Goal: Information Seeking & Learning: Compare options

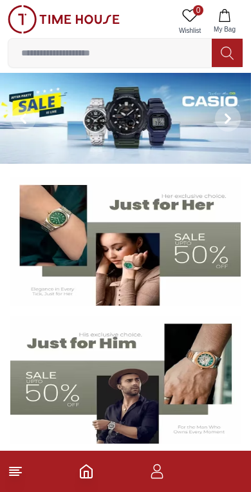
click at [117, 107] on img at bounding box center [125, 118] width 251 height 91
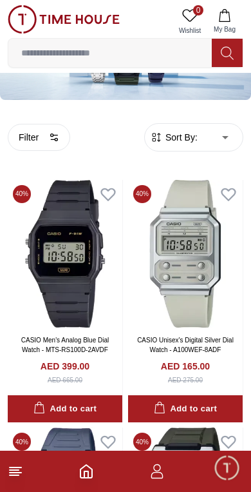
scroll to position [84, 0]
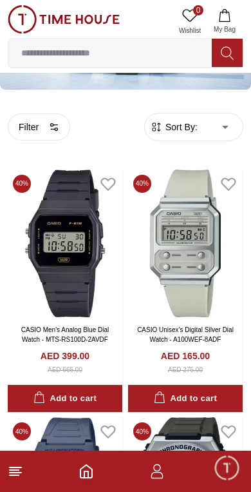
click at [71, 275] on img at bounding box center [65, 244] width 115 height 148
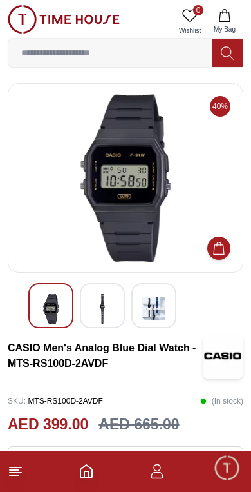
click at [160, 306] on img at bounding box center [153, 309] width 23 height 30
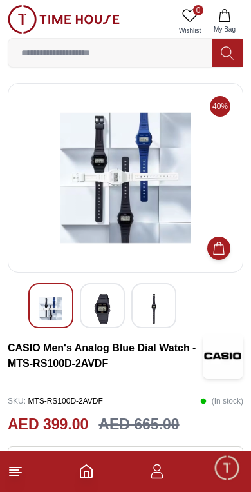
click at [104, 305] on img at bounding box center [102, 309] width 23 height 30
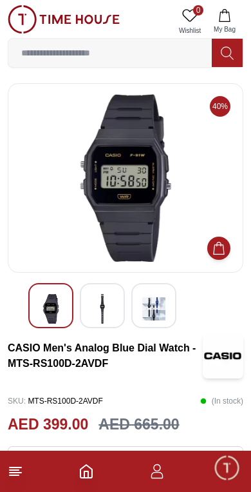
click at [52, 309] on img at bounding box center [50, 309] width 23 height 30
click at [230, 54] on icon at bounding box center [227, 53] width 13 height 15
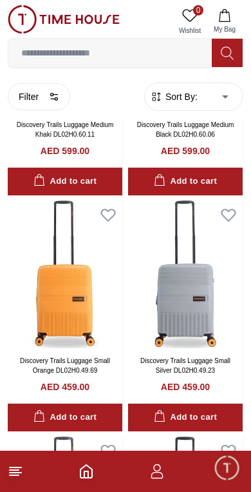
scroll to position [1889, 0]
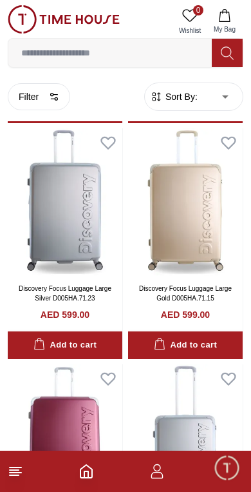
scroll to position [3137, 0]
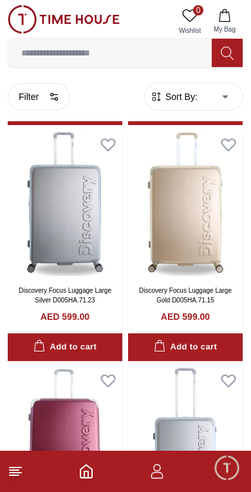
click at [75, 224] on img at bounding box center [65, 204] width 115 height 148
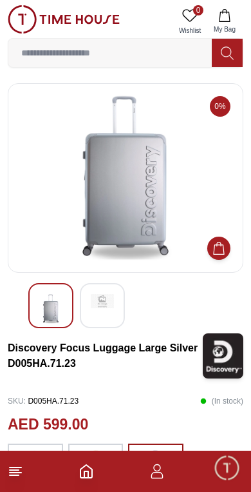
click at [229, 50] on icon at bounding box center [227, 53] width 13 height 15
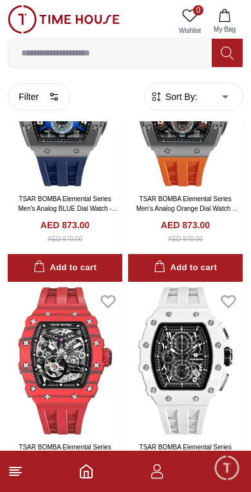
scroll to position [115, 0]
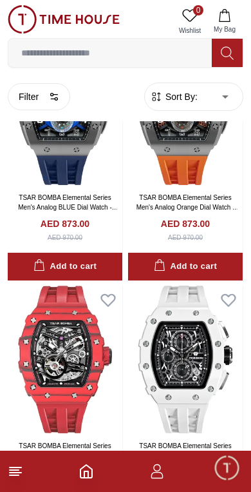
click at [74, 342] on img at bounding box center [65, 360] width 115 height 148
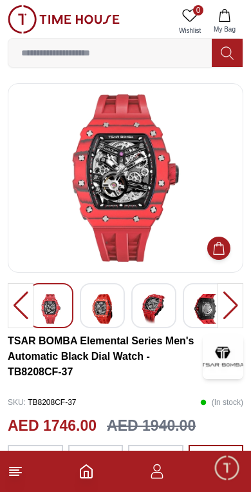
click at [231, 311] on div at bounding box center [231, 305] width 26 height 45
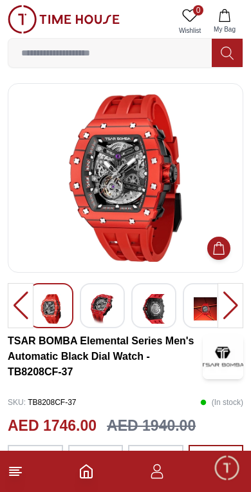
click at [162, 311] on img at bounding box center [153, 309] width 23 height 30
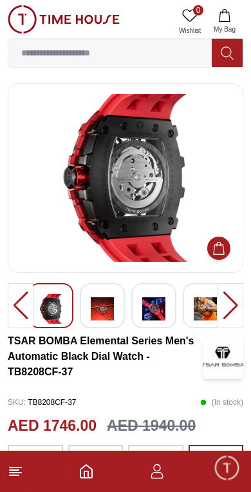
click at [156, 228] on img at bounding box center [126, 178] width 214 height 168
click at [158, 212] on img at bounding box center [126, 178] width 214 height 168
click at [208, 310] on img at bounding box center [205, 309] width 23 height 30
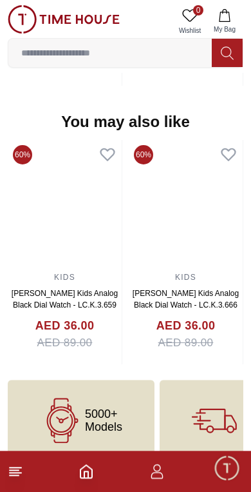
scroll to position [1331, 0]
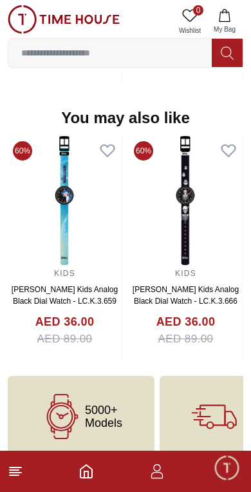
click at [154, 56] on input at bounding box center [110, 53] width 204 height 26
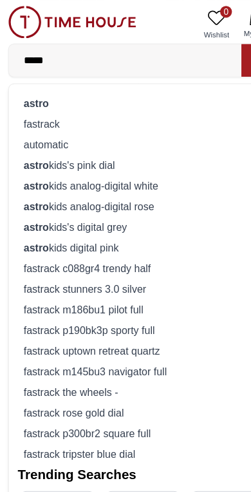
type input "*****"
click at [150, 90] on div "astro" at bounding box center [125, 90] width 219 height 18
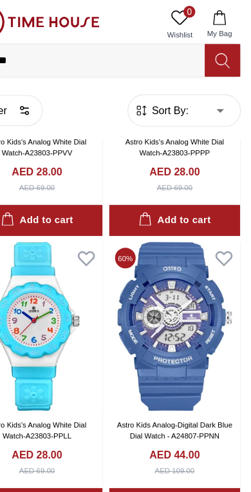
scroll to position [1655, 1]
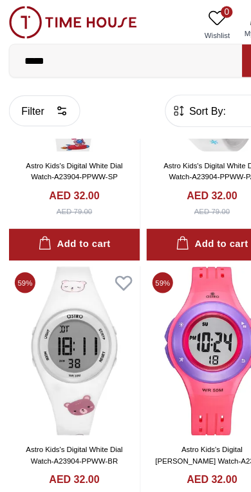
click at [138, 50] on input "*****" at bounding box center [110, 53] width 204 height 26
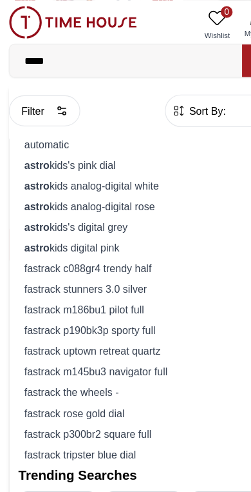
scroll to position [847, 0]
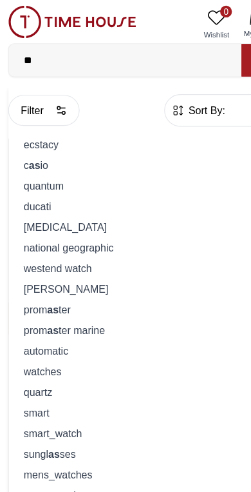
type input "*"
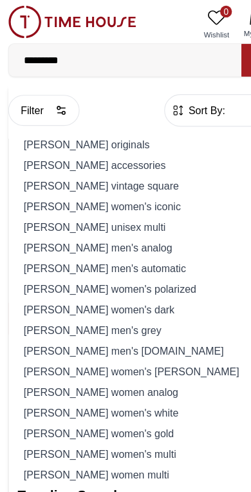
type input "*********"
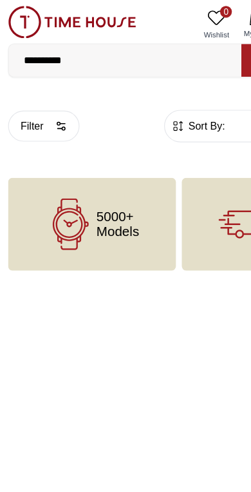
click at [177, 58] on input "*********" at bounding box center [110, 53] width 204 height 26
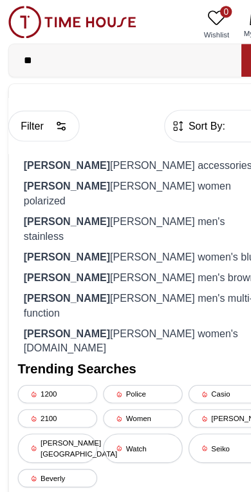
type input "*"
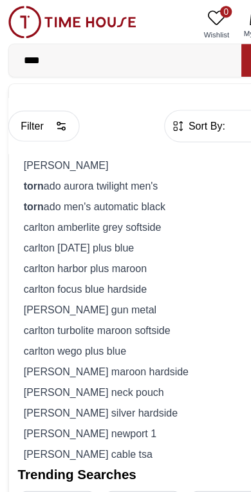
type input "****"
click at [90, 137] on div "[PERSON_NAME]" at bounding box center [125, 144] width 219 height 18
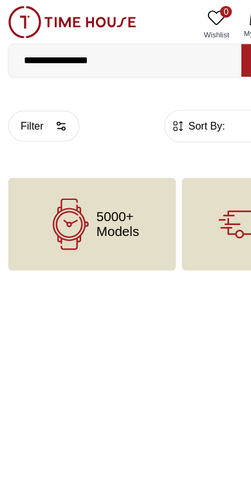
click at [148, 51] on input "**********" at bounding box center [110, 53] width 204 height 26
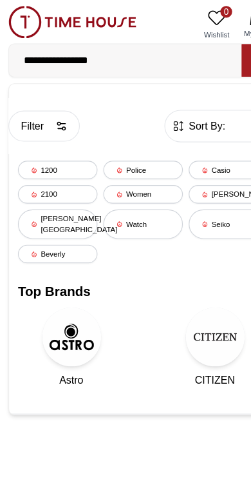
click at [127, 147] on div "Police" at bounding box center [126, 149] width 70 height 16
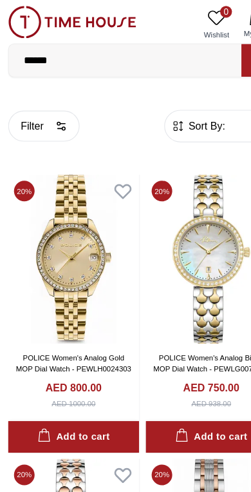
click at [168, 50] on input "******" at bounding box center [110, 53] width 204 height 26
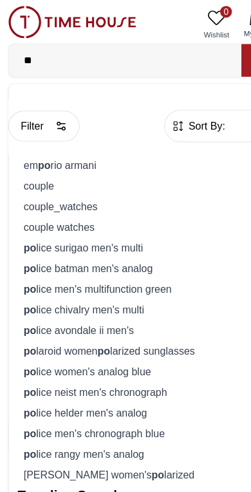
type input "*"
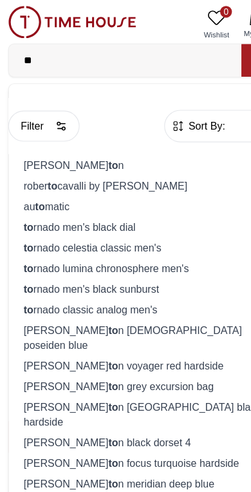
type input "**"
click at [75, 180] on div "au to matic" at bounding box center [125, 180] width 219 height 18
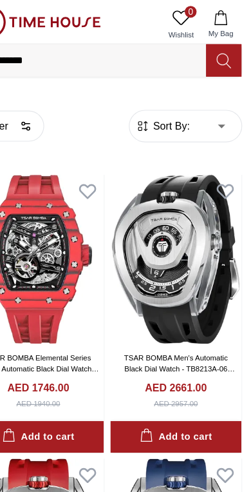
click at [157, 246] on img at bounding box center [185, 227] width 115 height 148
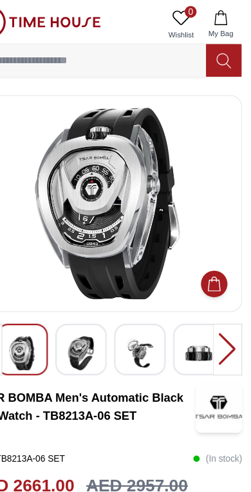
click at [91, 311] on img at bounding box center [102, 309] width 23 height 30
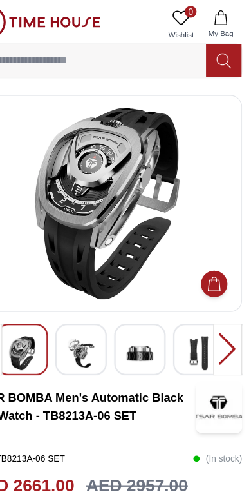
click at [142, 316] on img at bounding box center [153, 309] width 23 height 30
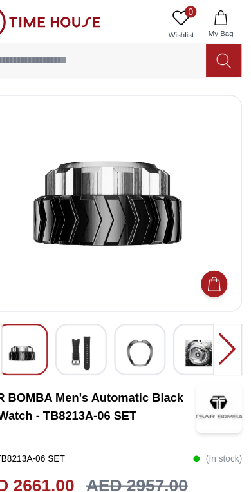
click at [194, 310] on img at bounding box center [205, 309] width 23 height 30
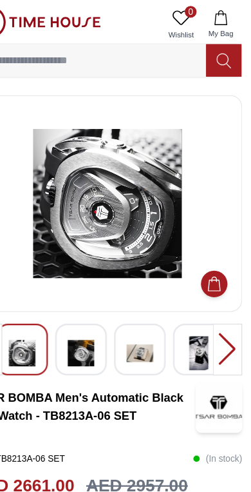
click at [194, 310] on img at bounding box center [205, 309] width 23 height 30
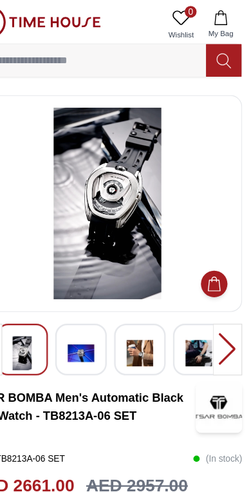
click at [142, 316] on img at bounding box center [153, 309] width 23 height 30
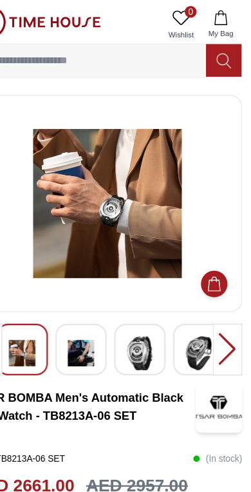
click at [194, 312] on img at bounding box center [205, 309] width 23 height 30
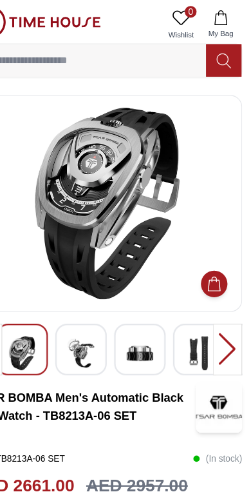
click at [91, 311] on img at bounding box center [102, 309] width 23 height 30
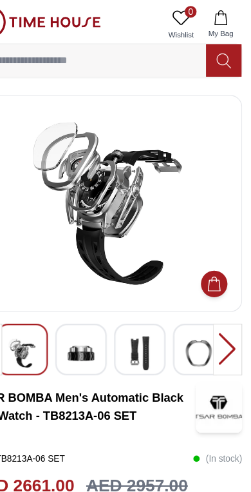
click at [39, 307] on div at bounding box center [50, 305] width 45 height 45
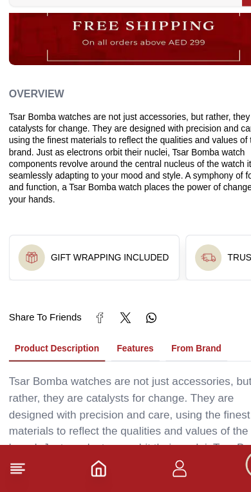
scroll to position [783, 0]
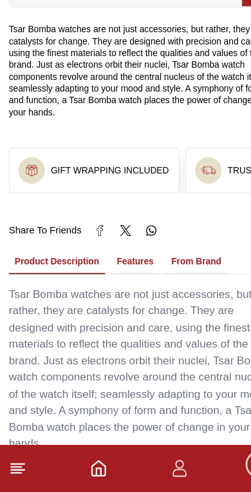
click at [117, 280] on button "Features" at bounding box center [118, 291] width 43 height 22
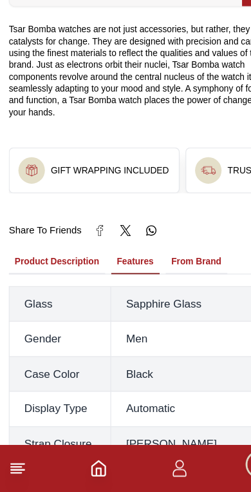
click at [121, 280] on button "Features" at bounding box center [118, 291] width 43 height 22
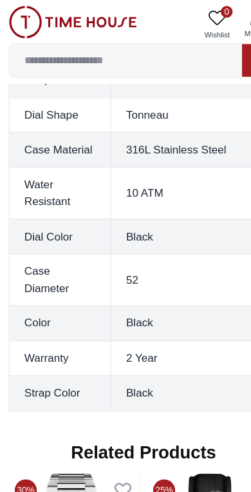
scroll to position [1235, 0]
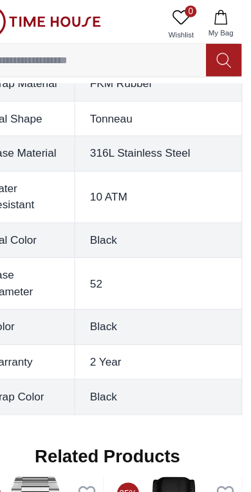
click at [221, 50] on icon at bounding box center [227, 53] width 13 height 15
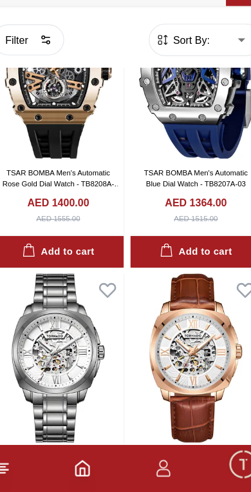
scroll to position [1840, 0]
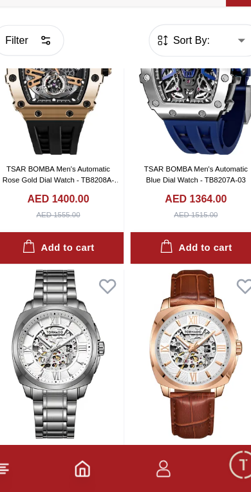
click at [177, 307] on img at bounding box center [185, 371] width 115 height 148
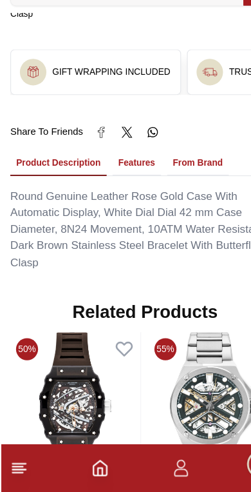
scroll to position [830, 0]
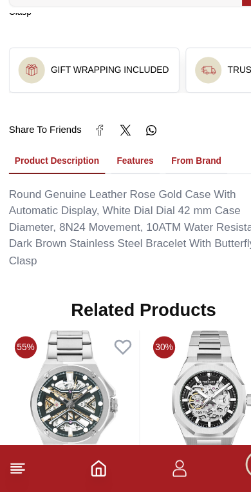
click at [131, 192] on button "Features" at bounding box center [118, 203] width 43 height 22
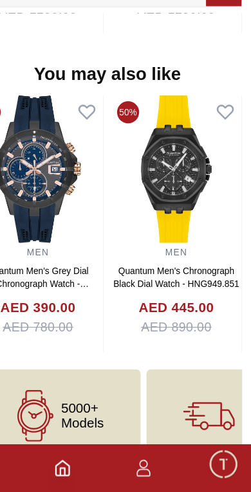
scroll to position [1672, 0]
